Goal: Find specific page/section: Find specific page/section

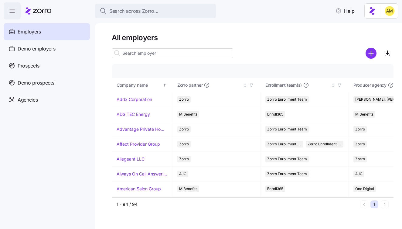
click at [151, 54] on input at bounding box center [172, 53] width 121 height 10
type input "j"
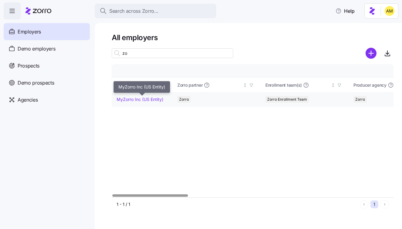
type input "zo"
click at [152, 97] on link "MyZorro Inc (US Entity)" at bounding box center [140, 99] width 47 height 6
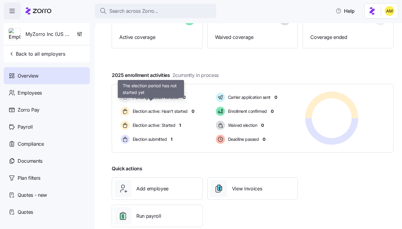
scroll to position [69, 0]
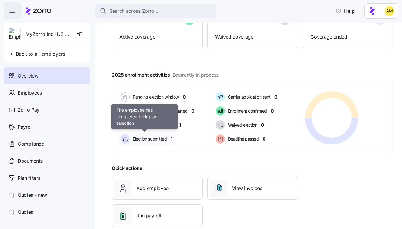
click at [157, 136] on span "Election submitted" at bounding box center [149, 139] width 36 height 6
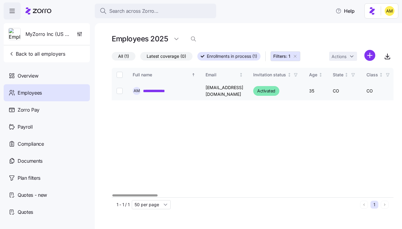
click at [155, 91] on link "**********" at bounding box center [160, 91] width 35 height 6
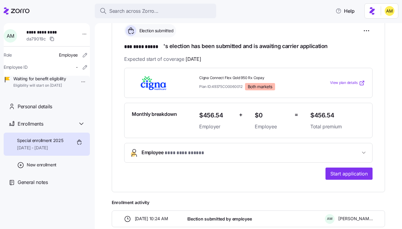
scroll to position [95, 0]
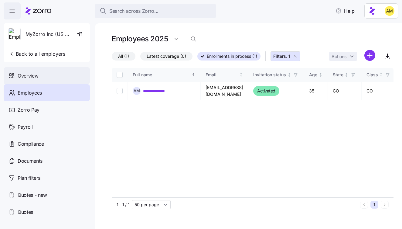
click at [34, 75] on span "Overview" at bounding box center [28, 76] width 21 height 8
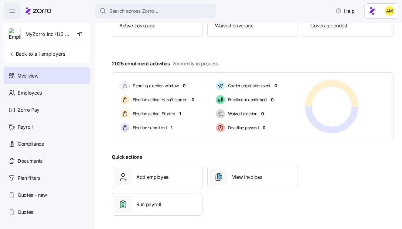
scroll to position [80, 0]
click at [35, 94] on span "Employees" at bounding box center [30, 93] width 24 height 8
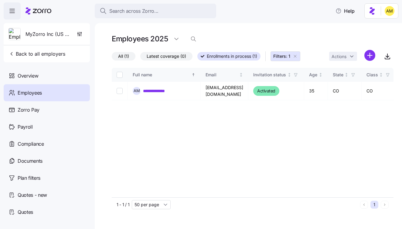
click at [25, 32] on div "MyZorro Inc (US Entity)" at bounding box center [46, 34] width 81 height 22
click at [48, 11] on icon at bounding box center [42, 11] width 19 height 4
click at [13, 13] on icon "button" at bounding box center [11, 10] width 7 height 7
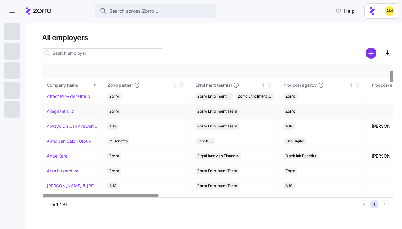
scroll to position [70, 0]
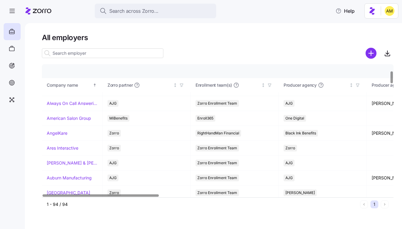
click at [90, 53] on input at bounding box center [102, 53] width 121 height 10
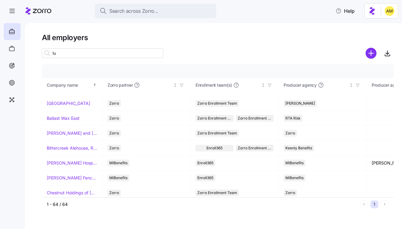
scroll to position [0, 0]
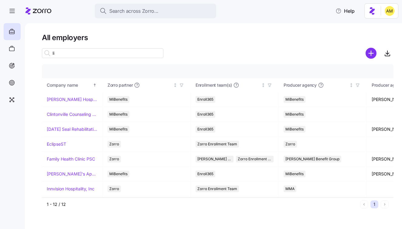
type input "l"
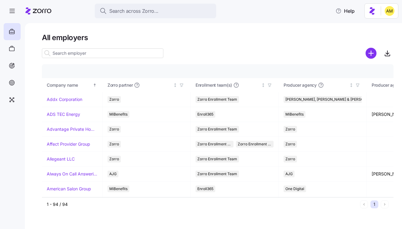
type input "u"
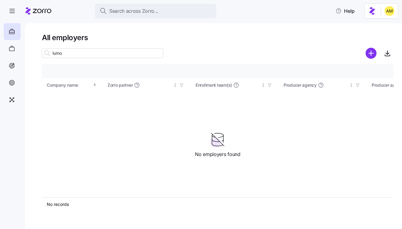
type input "[PERSON_NAME]"
